Goal: Book appointment/travel/reservation

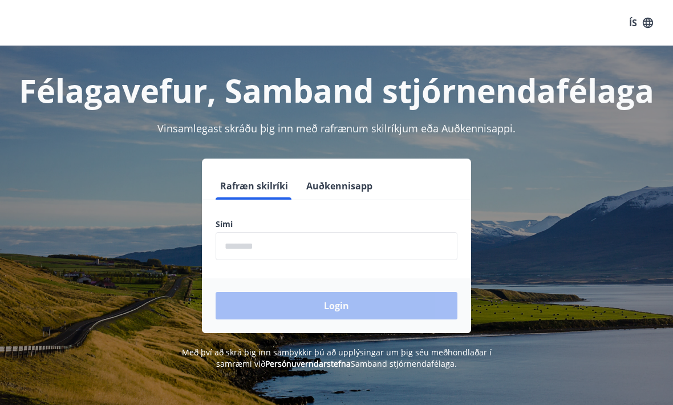
click at [278, 243] on input "phone" at bounding box center [336, 246] width 242 height 28
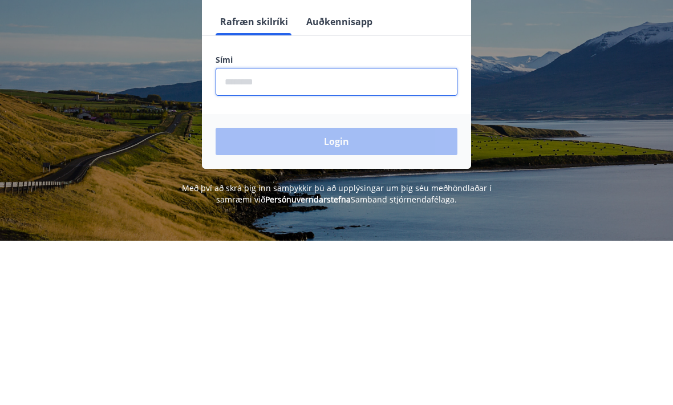
type input "*"
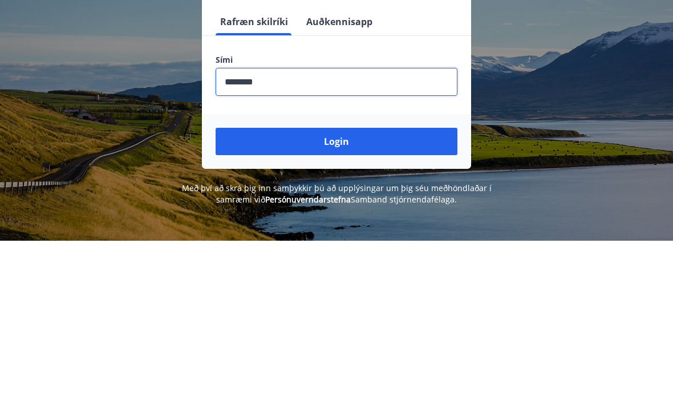
type input "********"
click at [388, 292] on button "Login" at bounding box center [336, 305] width 242 height 27
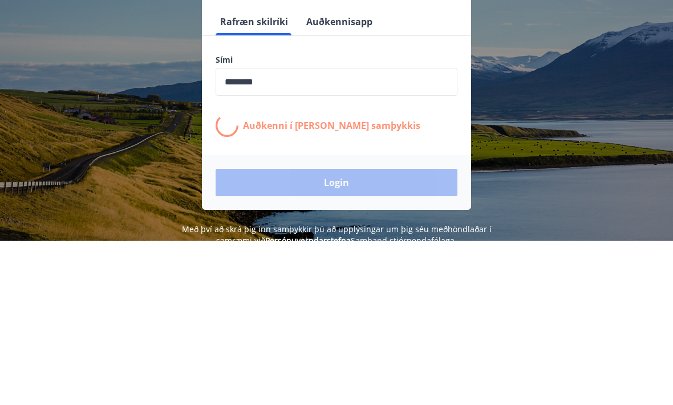
scroll to position [164, 0]
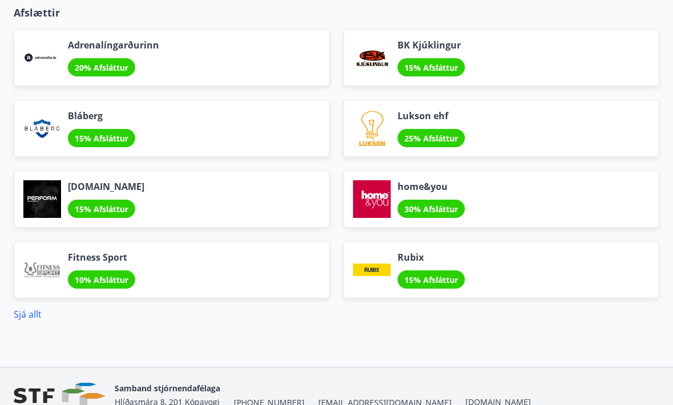
scroll to position [1408, 0]
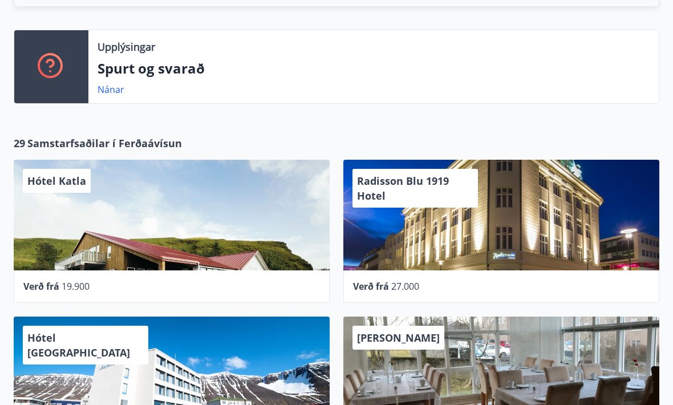
click at [470, 229] on div "Radisson Blu 1919 Hotel" at bounding box center [501, 215] width 316 height 111
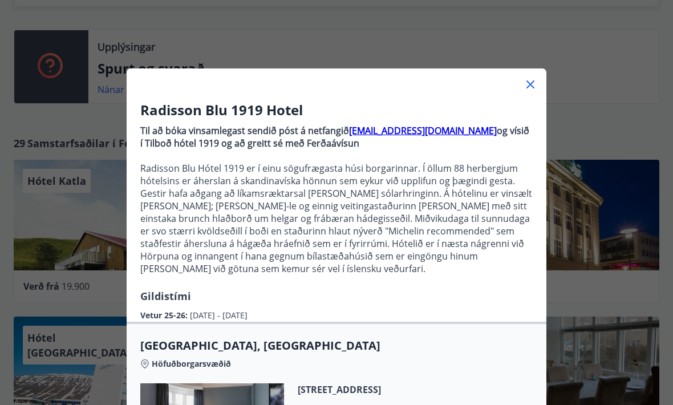
click at [495, 288] on p "Til að bóka vinsamlegast sendið póst á netfangið [EMAIL_ADDRESS][DOMAIN_NAME] o…" at bounding box center [336, 204] width 392 height 169
click at [535, 75] on div at bounding box center [337, 79] width 420 height 23
click at [538, 78] on div at bounding box center [337, 79] width 420 height 23
click at [543, 78] on div at bounding box center [337, 79] width 420 height 23
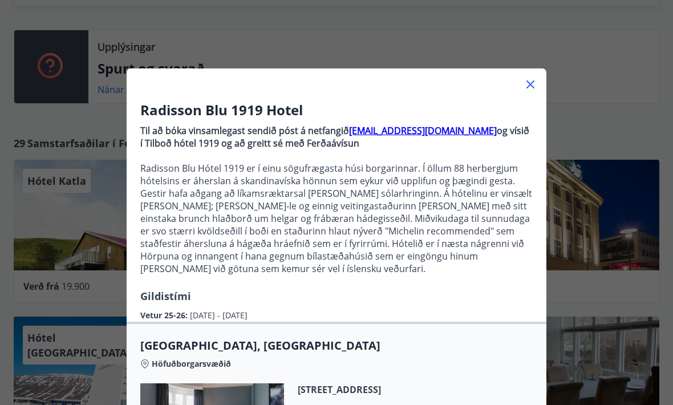
click at [531, 79] on icon at bounding box center [530, 85] width 14 height 14
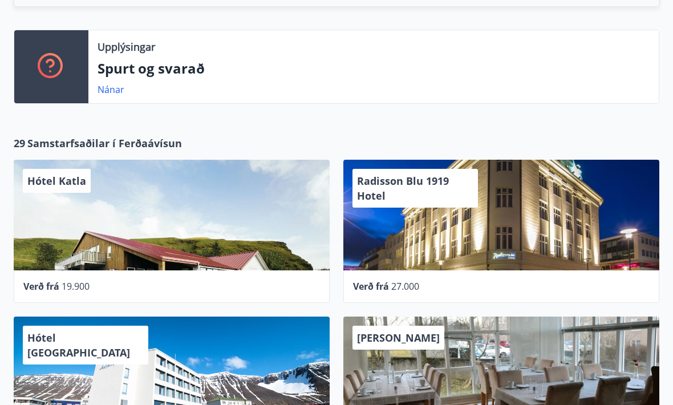
click at [526, 82] on div "Upplýsingar Spurt og svarað Nánar" at bounding box center [373, 66] width 570 height 73
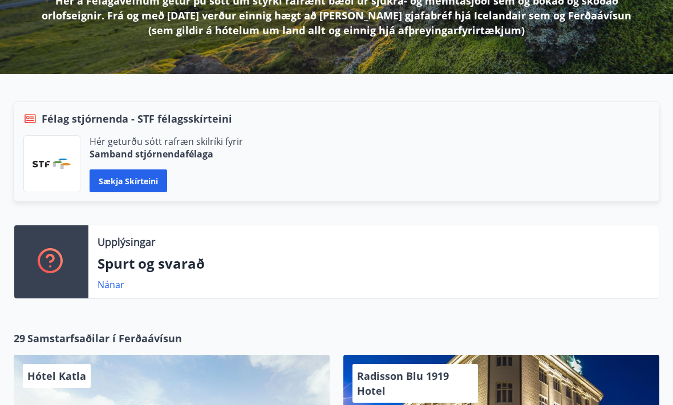
scroll to position [204, 0]
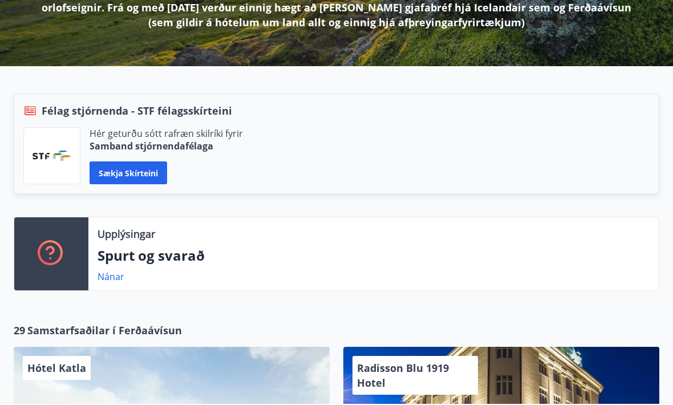
click at [511, 290] on div "Upplýsingar Spurt og svarað Nánar" at bounding box center [336, 255] width 645 height 74
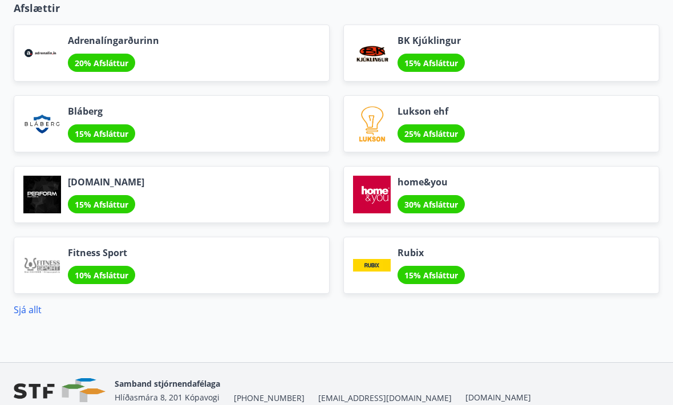
scroll to position [1408, 0]
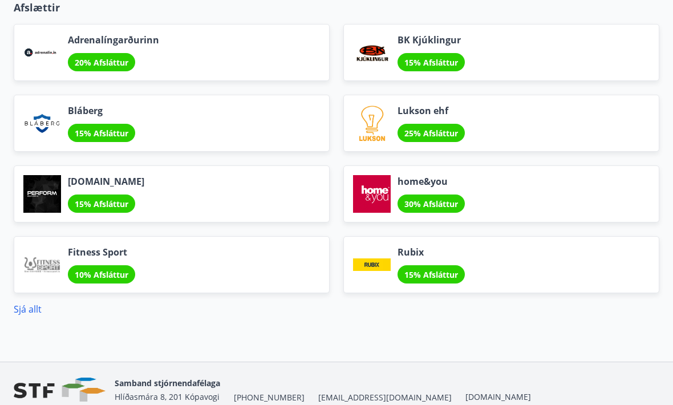
click at [32, 303] on link "Sjá allt" at bounding box center [28, 309] width 28 height 13
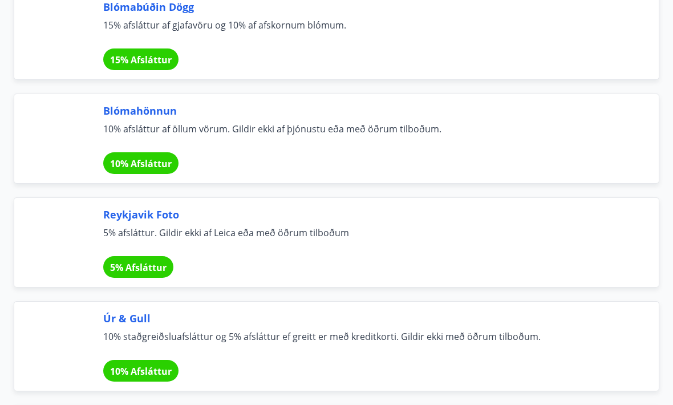
scroll to position [1406, 0]
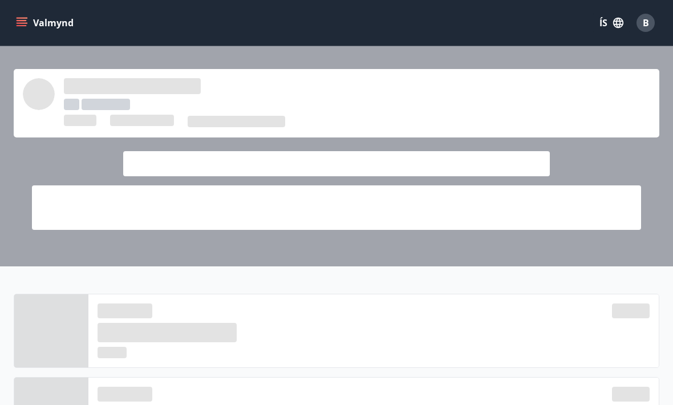
click at [483, 214] on span at bounding box center [336, 207] width 609 height 44
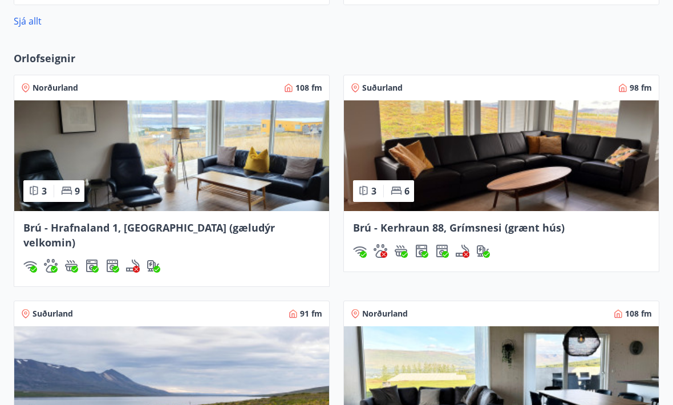
scroll to position [858, 0]
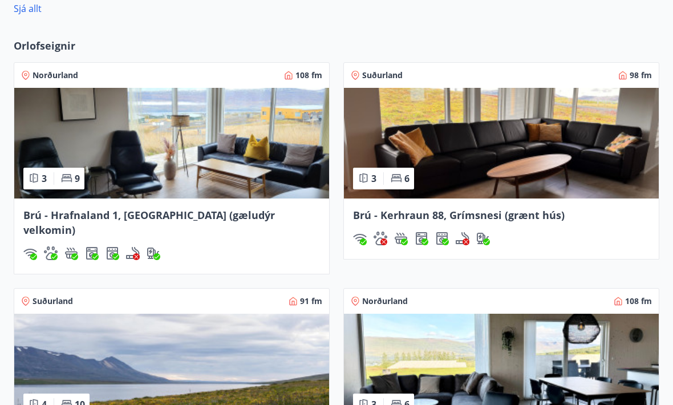
click at [497, 252] on div "Brú - Kerhraun 88, Grímsnesi (grænt hús)" at bounding box center [501, 229] width 315 height 60
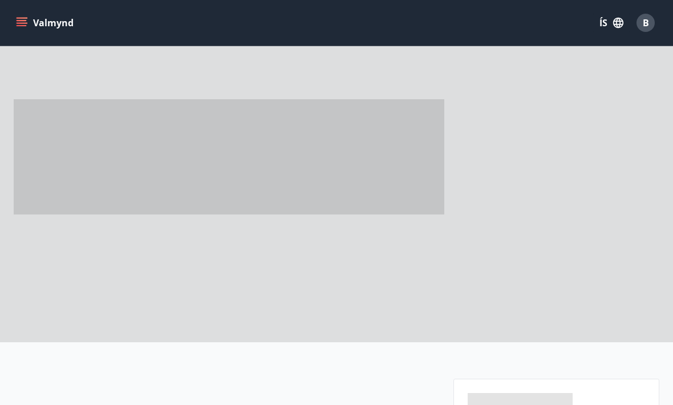
click at [497, 215] on div at bounding box center [336, 171] width 645 height 342
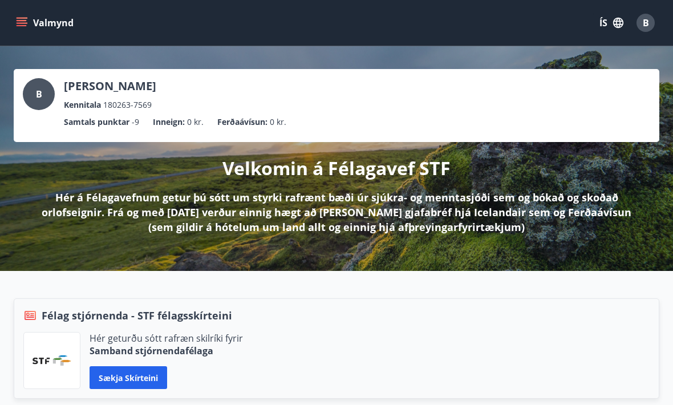
click at [38, 17] on button "Valmynd" at bounding box center [46, 23] width 64 height 21
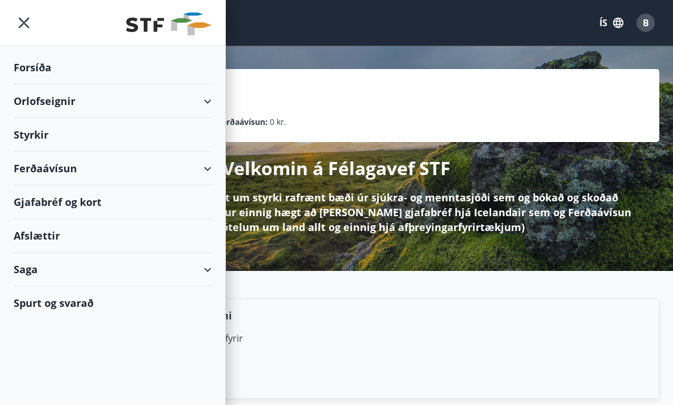
click at [149, 97] on div "Orlofseignir" at bounding box center [113, 101] width 198 height 34
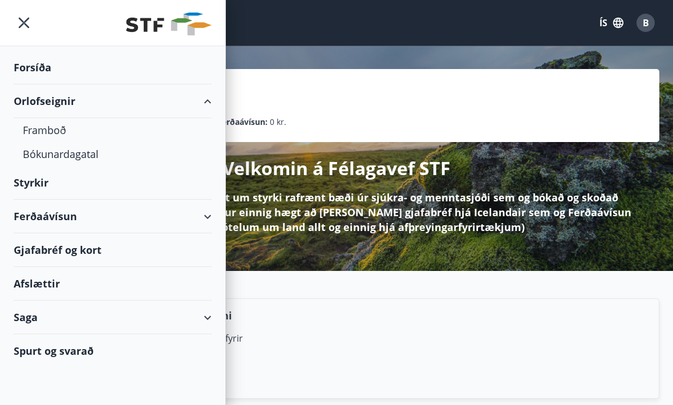
click at [66, 124] on div "Framboð" at bounding box center [113, 130] width 180 height 24
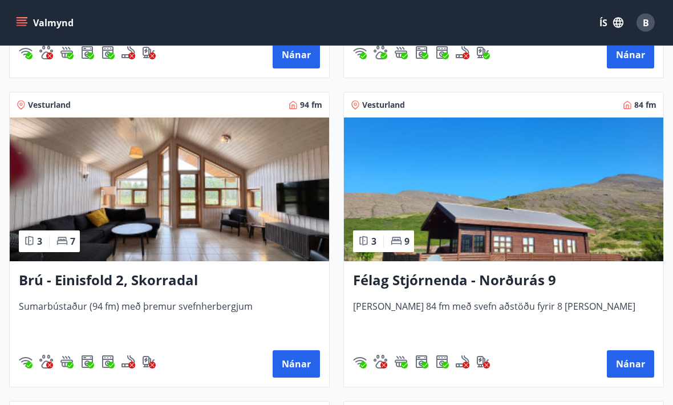
scroll to position [1111, 0]
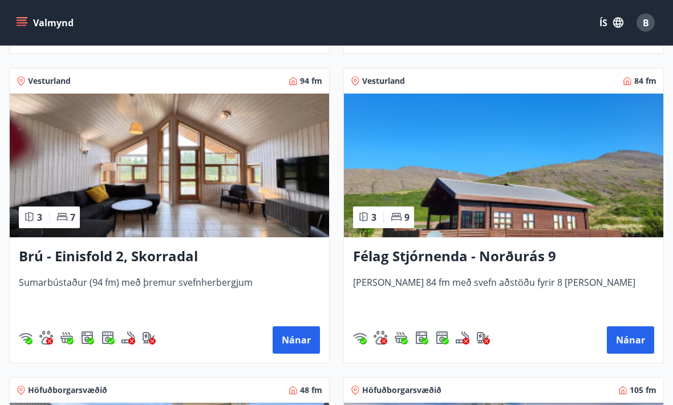
click at [290, 203] on img at bounding box center [169, 166] width 319 height 144
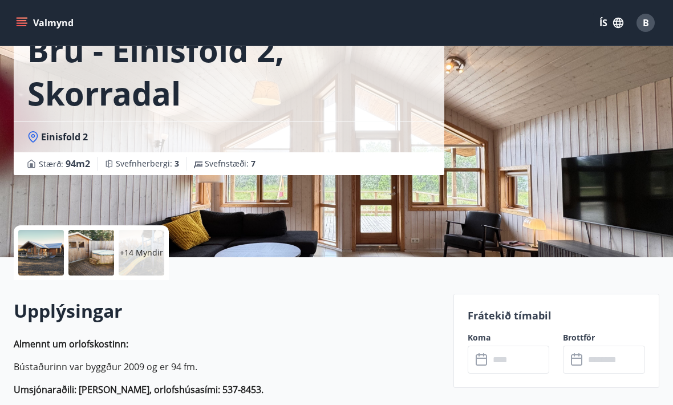
scroll to position [66, 0]
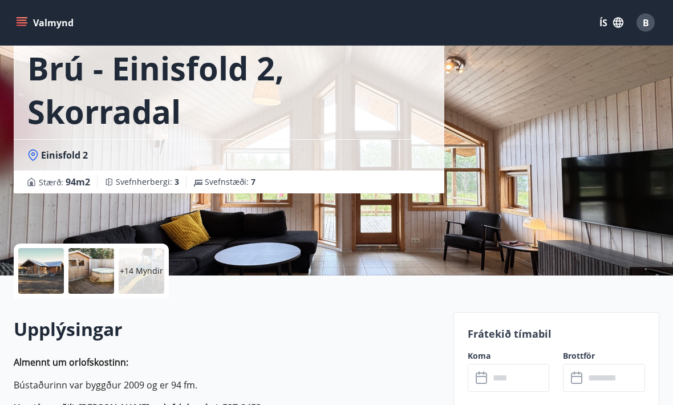
click at [38, 270] on div at bounding box center [41, 272] width 46 height 46
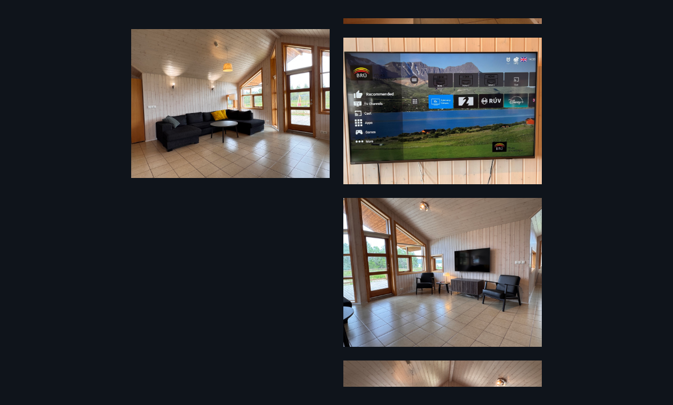
scroll to position [1510, 0]
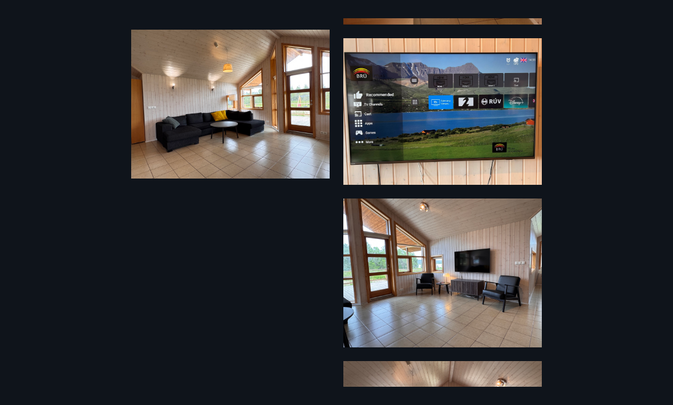
click at [551, 315] on div "20 Myndir" at bounding box center [336, 202] width 673 height 368
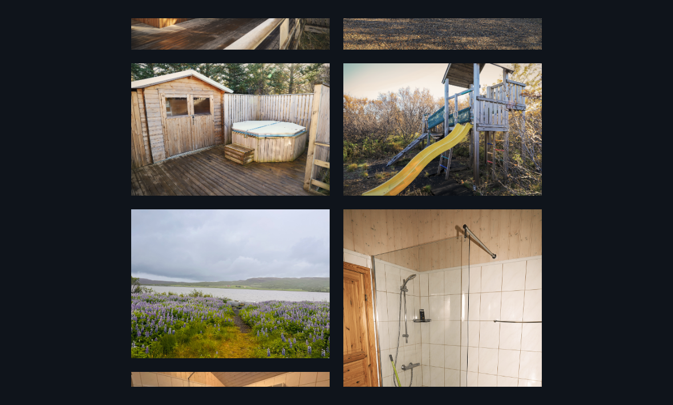
scroll to position [261, 0]
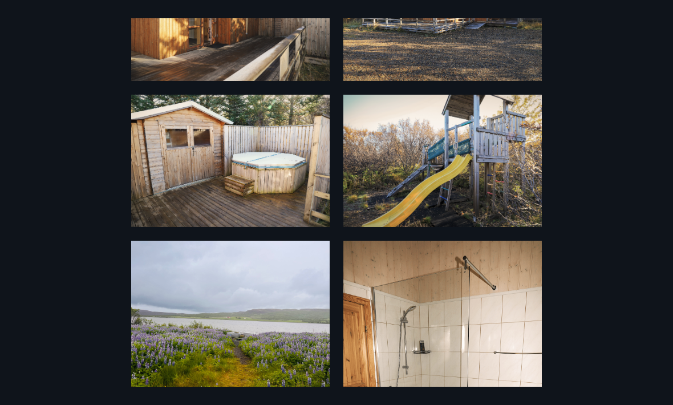
click at [612, 208] on div "20 Myndir" at bounding box center [336, 202] width 673 height 368
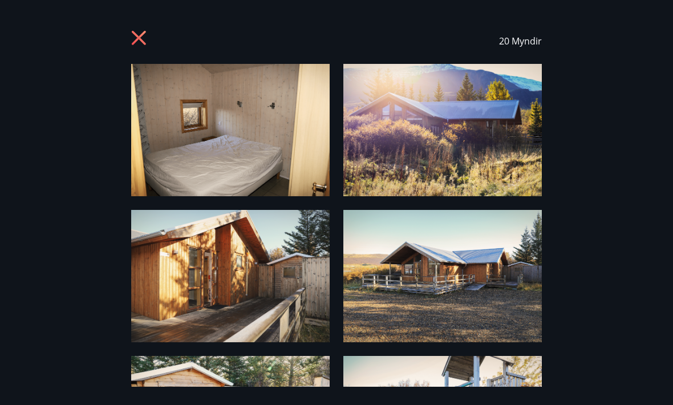
scroll to position [0, 0]
click at [141, 25] on div "20 Myndir" at bounding box center [336, 41] width 410 height 46
click at [145, 36] on icon at bounding box center [140, 39] width 18 height 18
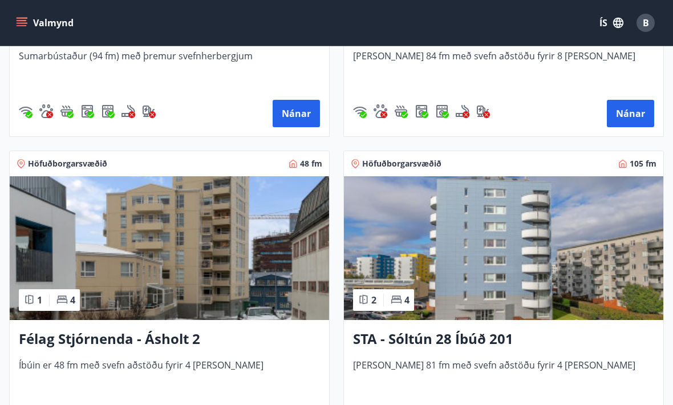
scroll to position [1328, 0]
